Goal: Find specific page/section: Find specific page/section

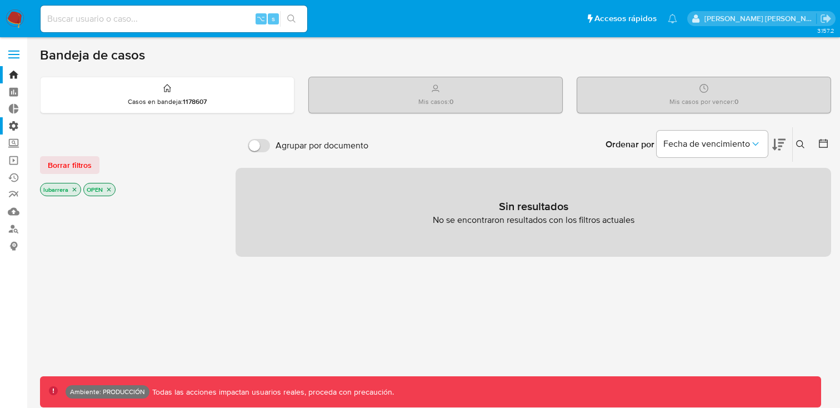
click at [15, 124] on label "Administración" at bounding box center [66, 125] width 132 height 17
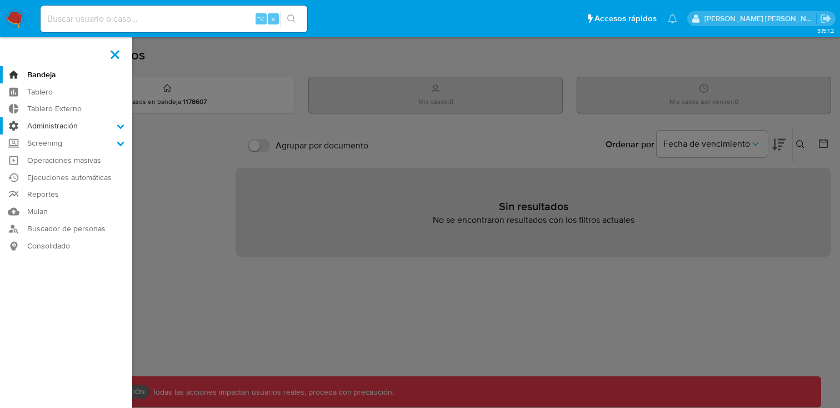
click at [0, 0] on input "Administración" at bounding box center [0, 0] width 0 height 0
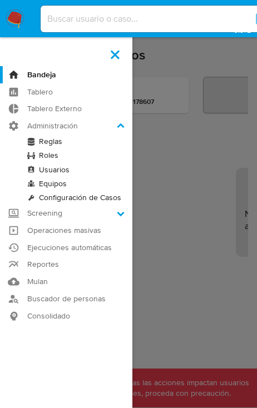
click at [55, 142] on link "Reglas" at bounding box center [66, 141] width 132 height 14
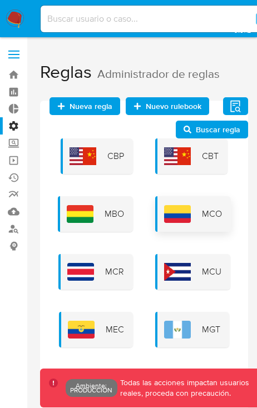
click at [218, 214] on span "MCO" at bounding box center [212, 214] width 20 height 12
